Goal: Information Seeking & Learning: Find specific fact

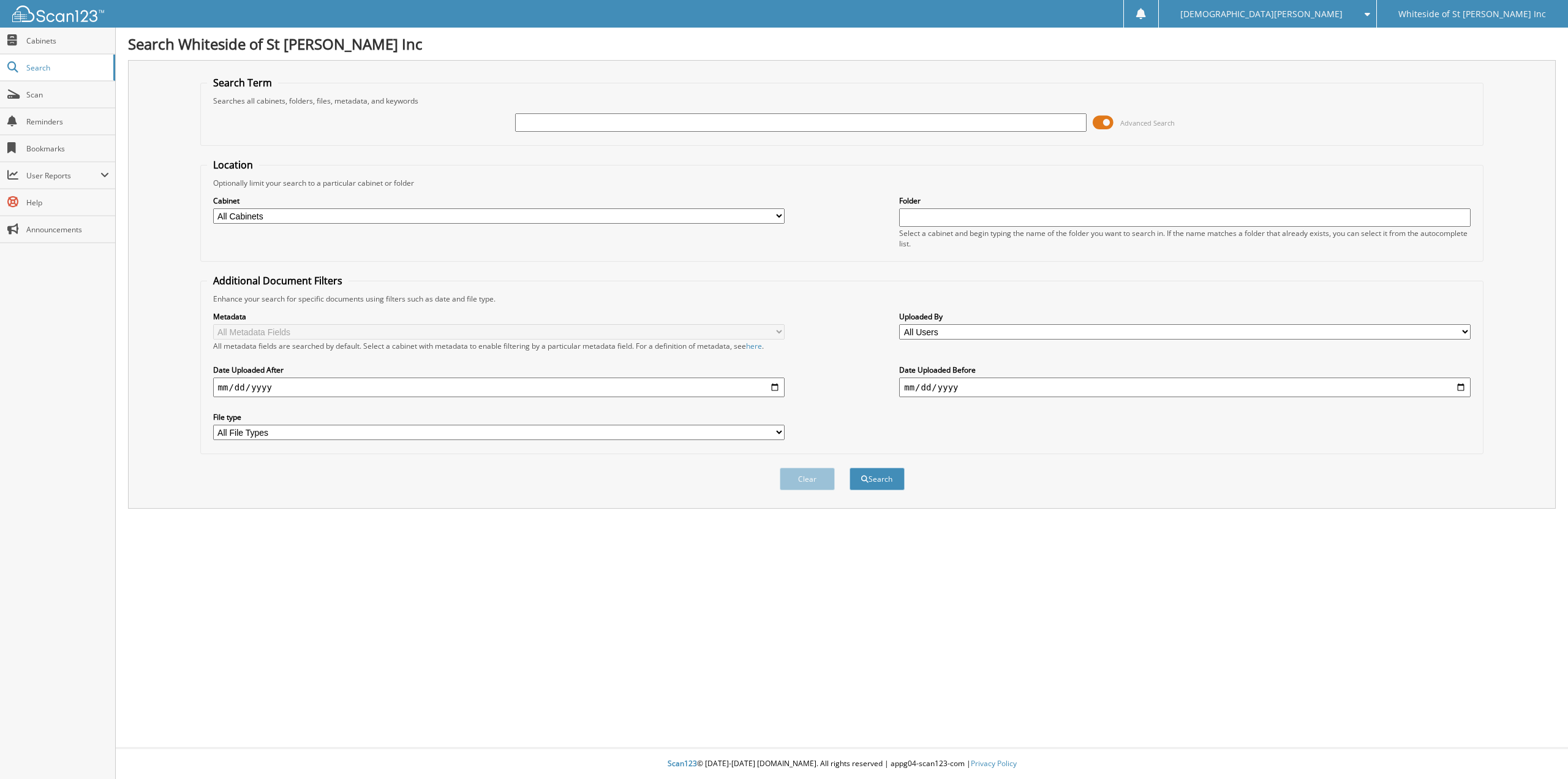
click at [576, 127] on input "text" at bounding box center [801, 122] width 572 height 18
type input "[PERSON_NAME]"
click at [850, 467] on button "Search" at bounding box center [878, 478] width 55 height 22
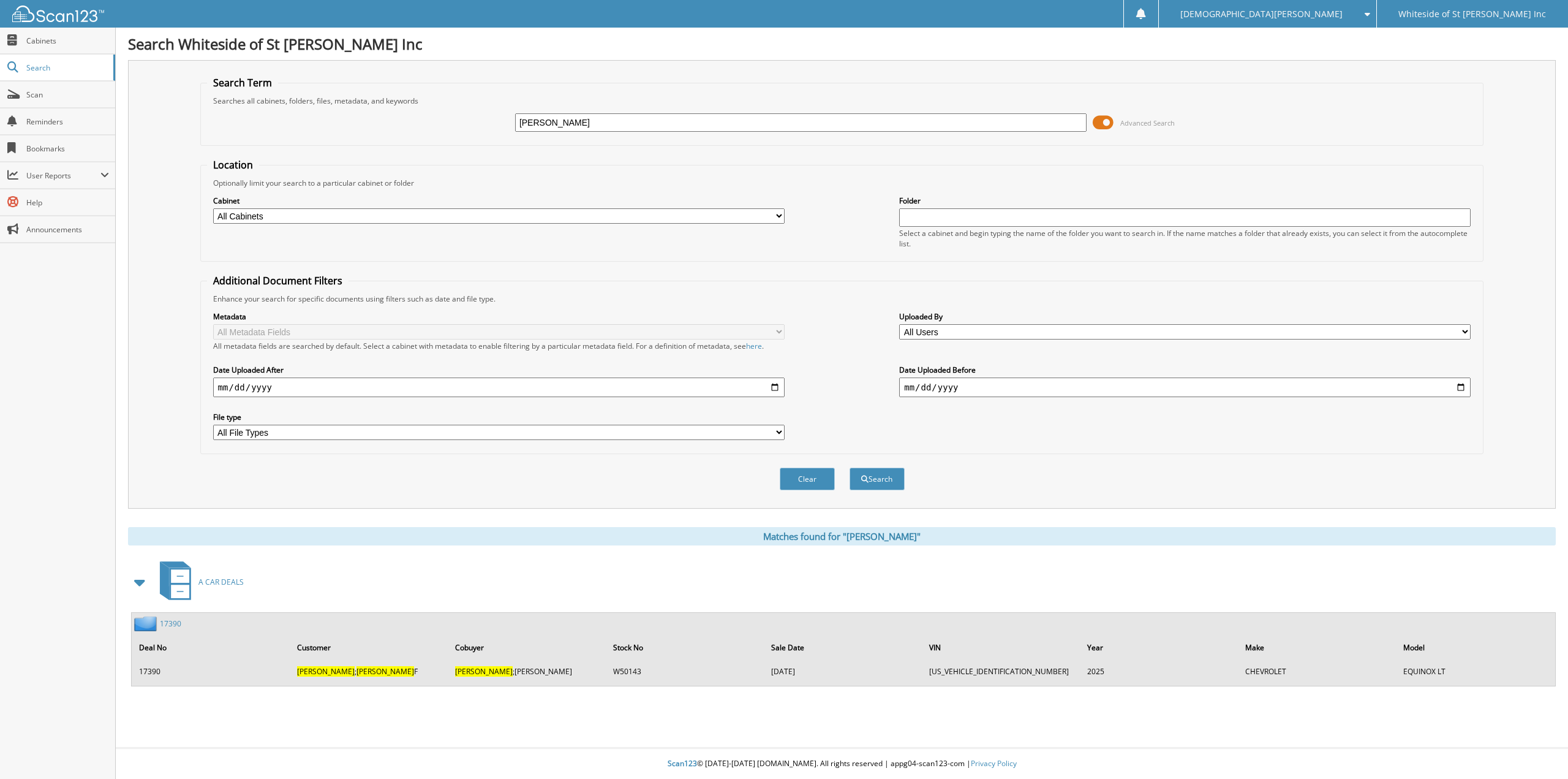
click at [176, 624] on link "17390" at bounding box center [170, 624] width 21 height 10
